Goal: Task Accomplishment & Management: Manage account settings

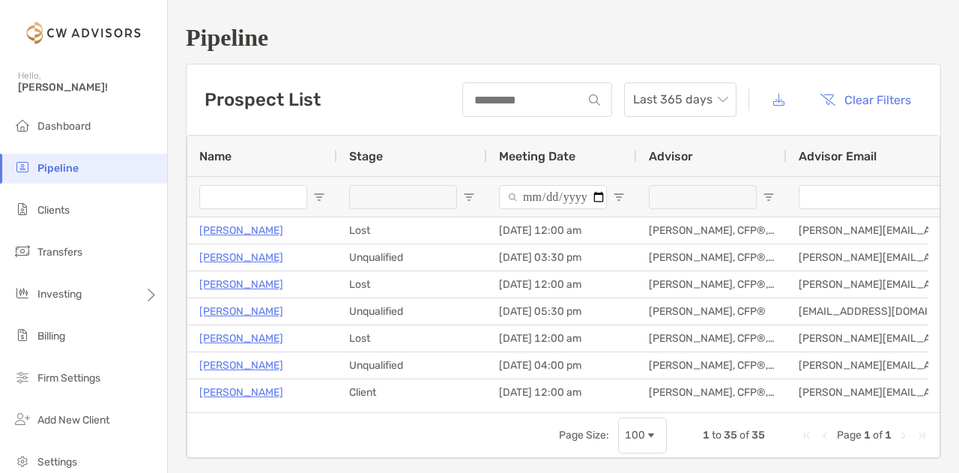
click at [400, 38] on h1 "Pipeline" at bounding box center [563, 38] width 755 height 28
click at [402, 37] on h1 "Pipeline" at bounding box center [563, 38] width 755 height 28
click at [682, 91] on span "Last 365 days" at bounding box center [680, 99] width 94 height 33
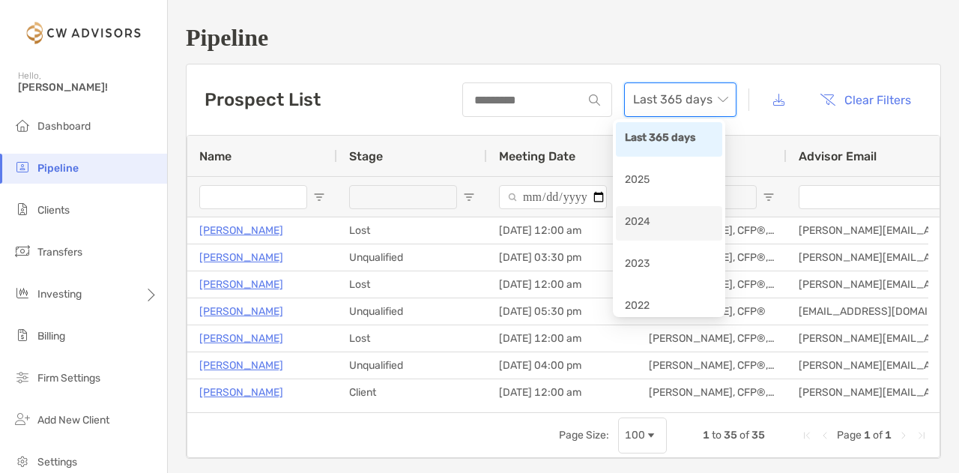
click at [675, 214] on div "2024" at bounding box center [669, 222] width 88 height 19
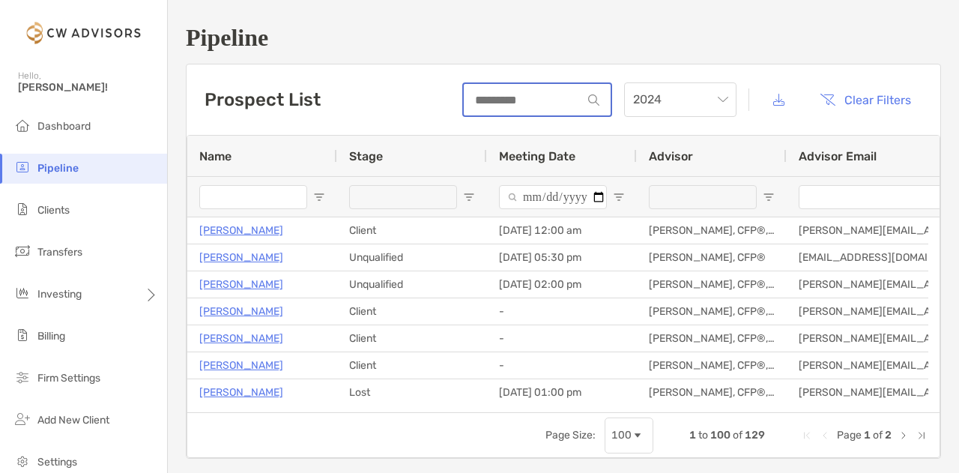
click at [511, 105] on input at bounding box center [523, 100] width 118 height 13
click at [271, 195] on input "Name Filter Input" at bounding box center [253, 197] width 108 height 24
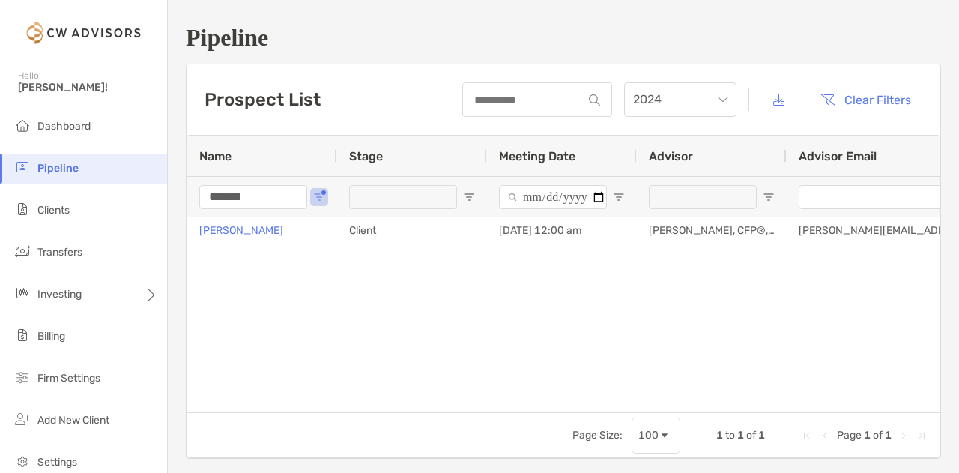
type input "*******"
click at [468, 362] on div "Sheilla Wambua Client 08/08/2024 - 12:00 am Kevin Ostergaard, CFP®, CIMA®, ChFC…" at bounding box center [563, 308] width 752 height 183
click at [473, 362] on div "Sheilla Wambua Client 08/08/2024 - 12:00 am Kevin Ostergaard, CFP®, CIMA®, ChFC…" at bounding box center [563, 308] width 752 height 183
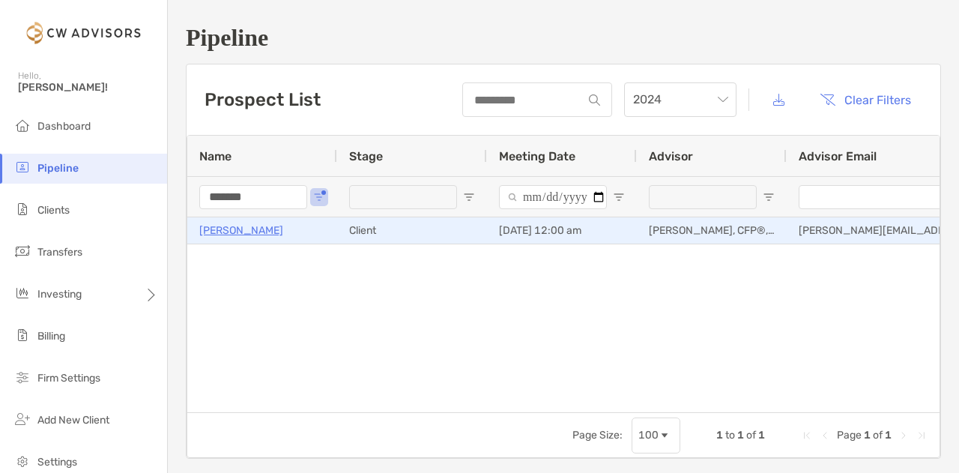
click at [243, 225] on p "[PERSON_NAME]" at bounding box center [241, 230] width 84 height 19
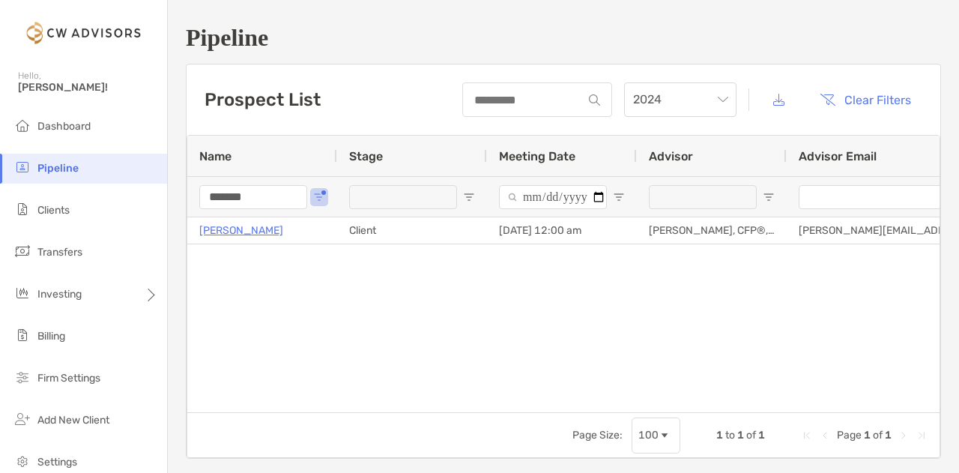
click at [438, 350] on div "Sheilla Wambua Client 08/08/2024 - 12:00 am Kevin Ostergaard, CFP®, CIMA®, ChFC…" at bounding box center [563, 308] width 752 height 183
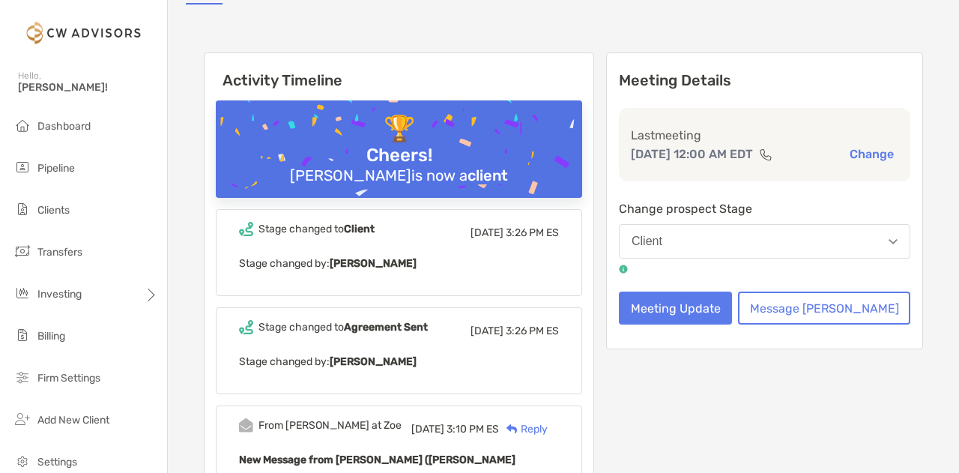
scroll to position [374, 0]
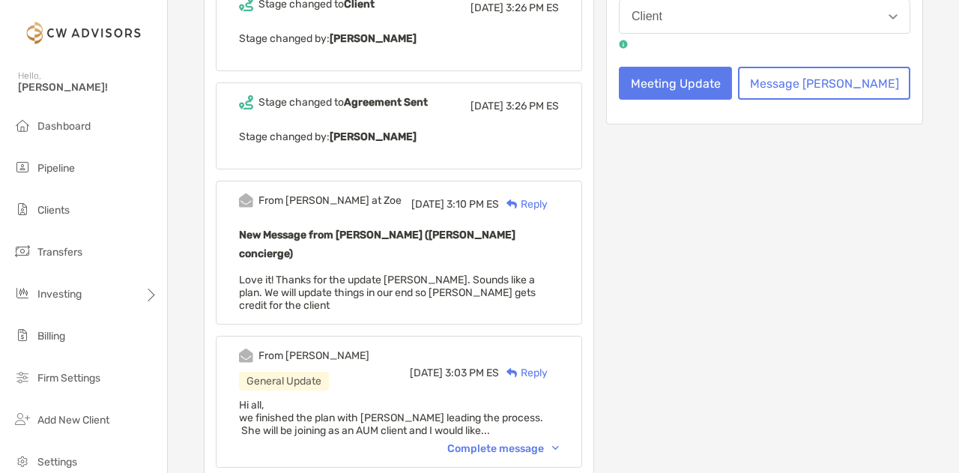
click at [410, 273] on span "Love it! Thanks for the update [PERSON_NAME]. Sounds like a plan. We will updat…" at bounding box center [387, 292] width 297 height 38
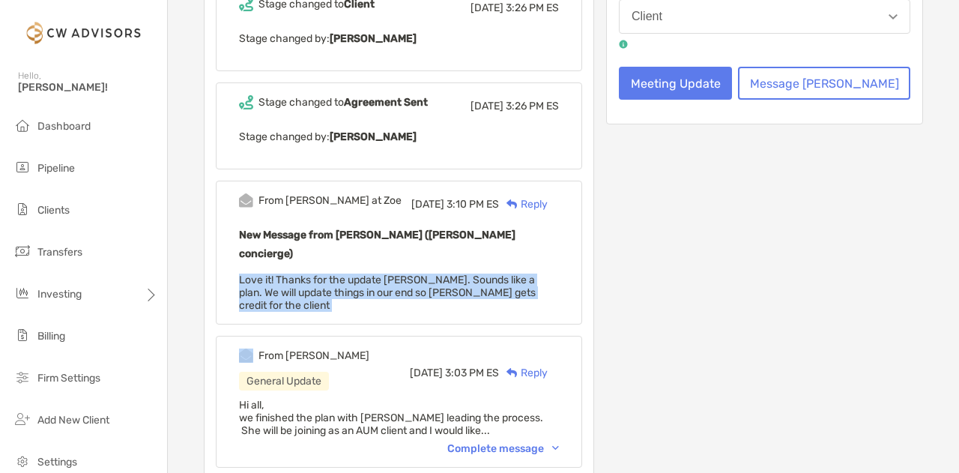
click at [410, 273] on span "Love it! Thanks for the update [PERSON_NAME]. Sounds like a plan. We will updat…" at bounding box center [387, 292] width 297 height 38
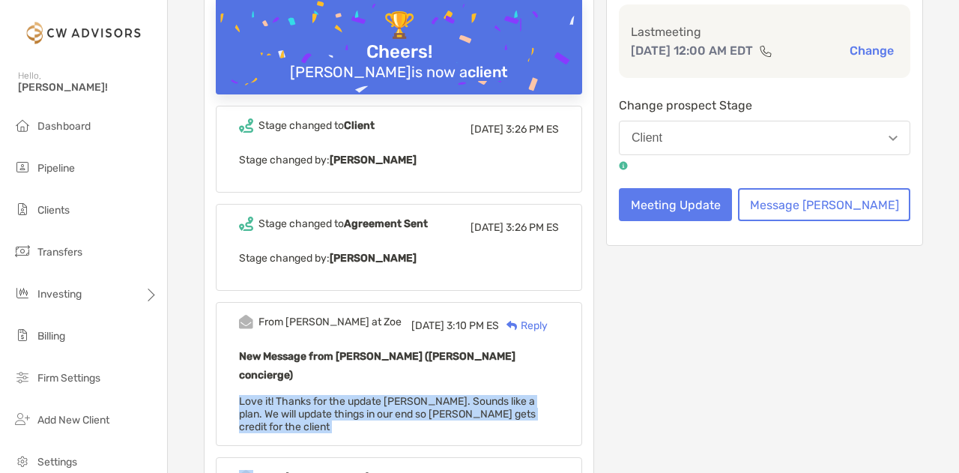
scroll to position [150, 0]
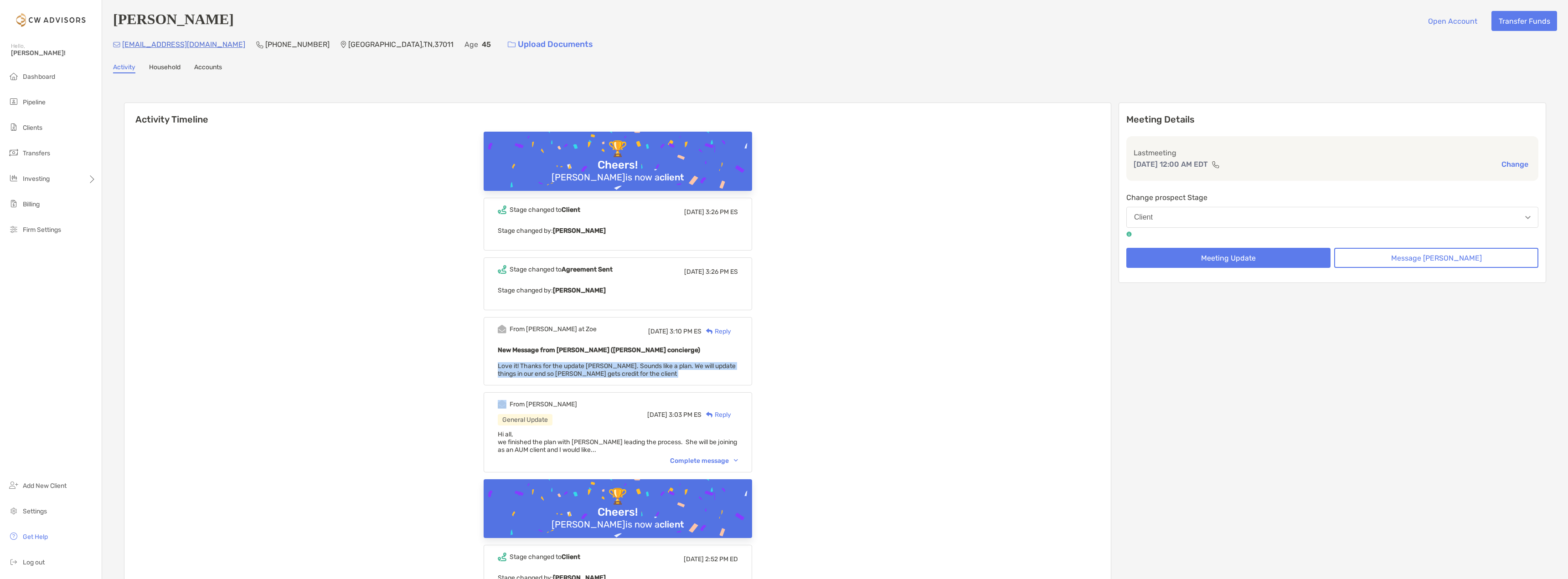
scroll to position [91, 0]
